Goal: Information Seeking & Learning: Learn about a topic

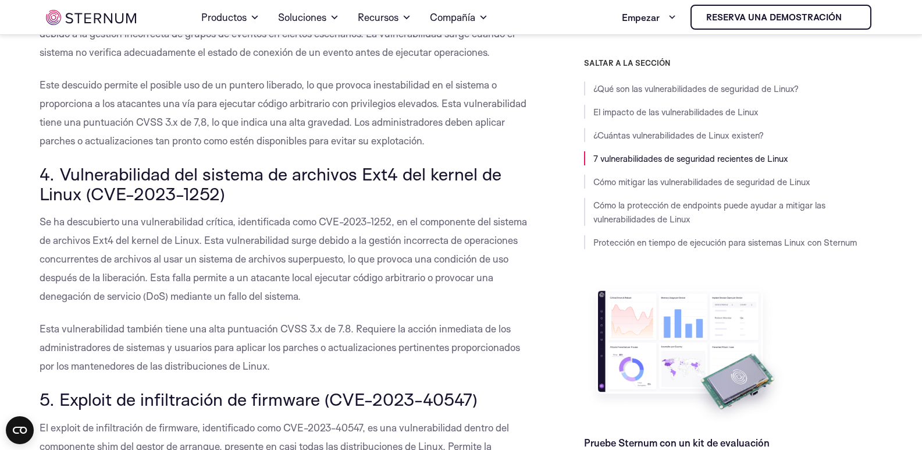
scroll to position [1921, 0]
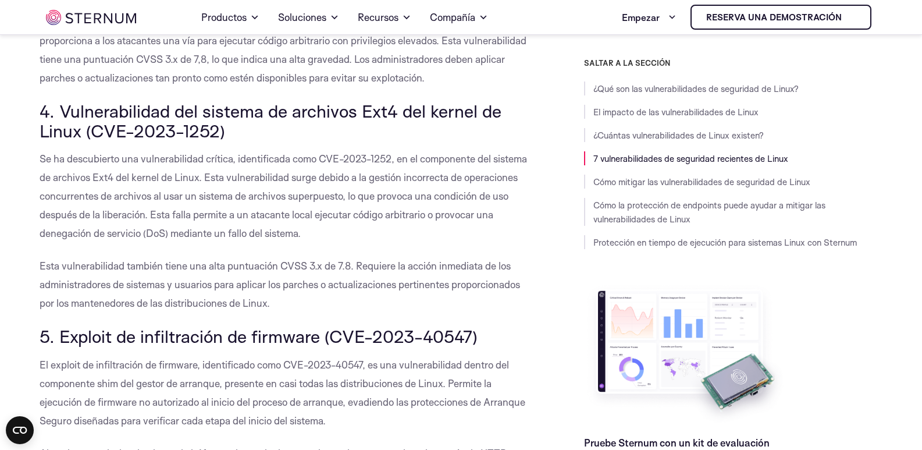
drag, startPoint x: 39, startPoint y: 110, endPoint x: 345, endPoint y: 303, distance: 361.9
copy div "4. Vulnerabilidad del sistema de archivos Ext4 del kernel de Linux (CVE-2023-12…"
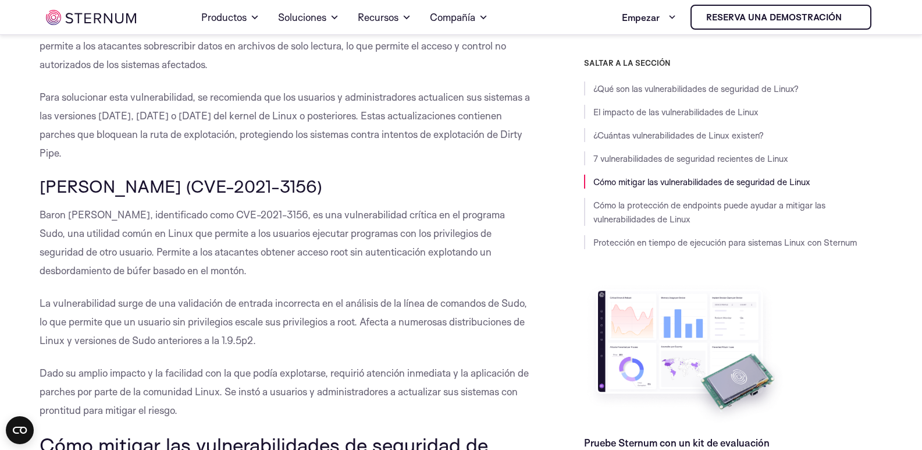
scroll to position [2592, 0]
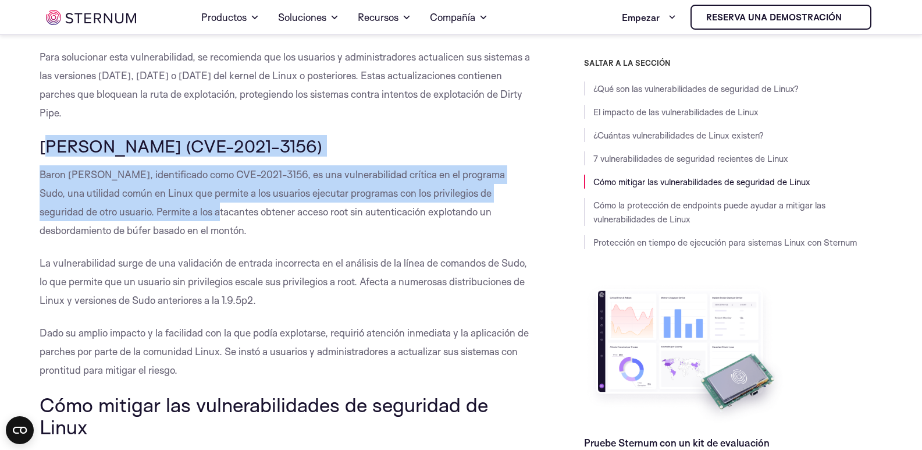
drag, startPoint x: 49, startPoint y: 145, endPoint x: 167, endPoint y: 219, distance: 139.6
click at [167, 219] on div "¿Qué son las vulnerabilidades de seguridad de Linux? Las vulnerabilidades de se…" at bounding box center [286, 195] width 492 height 4933
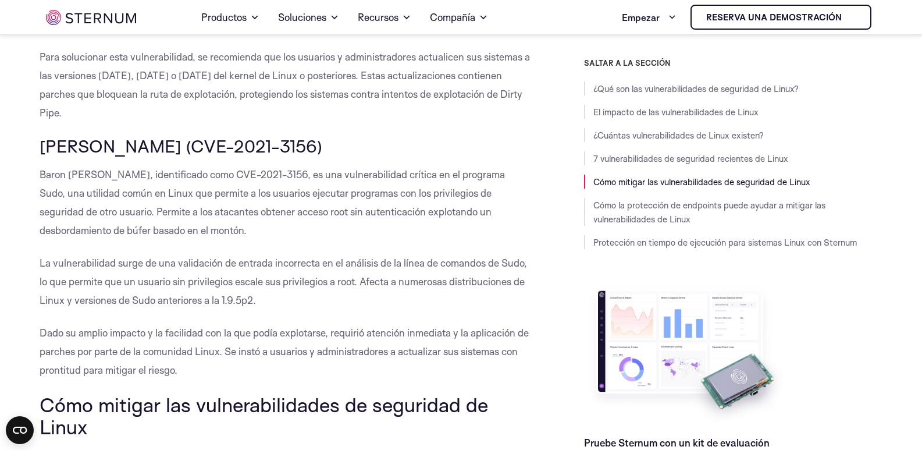
click at [162, 230] on font "Baron [PERSON_NAME], identificado como CVE-2021-3156, es una vulnerabilidad crí…" at bounding box center [272, 202] width 465 height 68
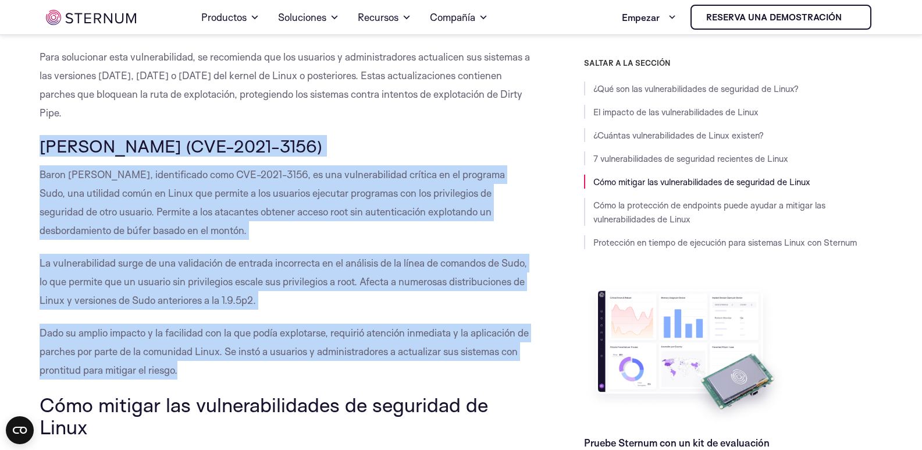
drag, startPoint x: 42, startPoint y: 145, endPoint x: 277, endPoint y: 365, distance: 321.7
click at [277, 365] on div "¿Qué son las vulnerabilidades de seguridad de Linux? Las vulnerabilidades de se…" at bounding box center [286, 195] width 492 height 4933
copy div "[PERSON_NAME] (CVE-2021-3156) Baron [PERSON_NAME], identificado como CVE-2021-3…"
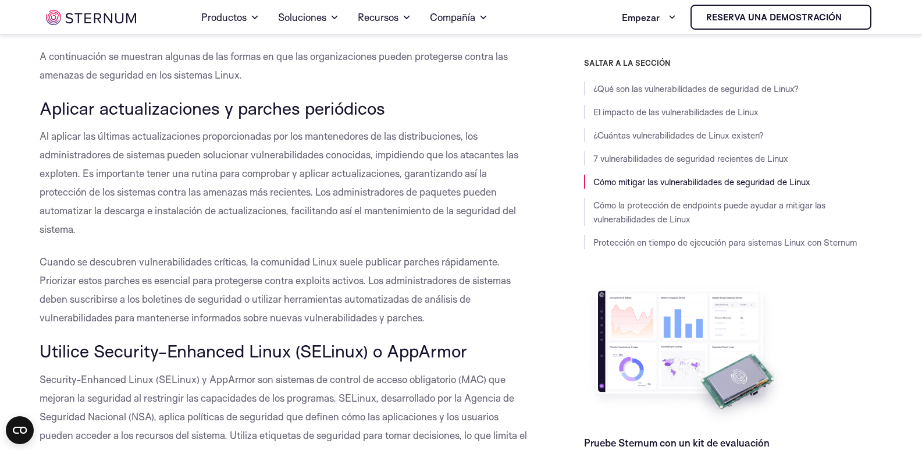
scroll to position [3384, 0]
